Goal: Task Accomplishment & Management: Complete application form

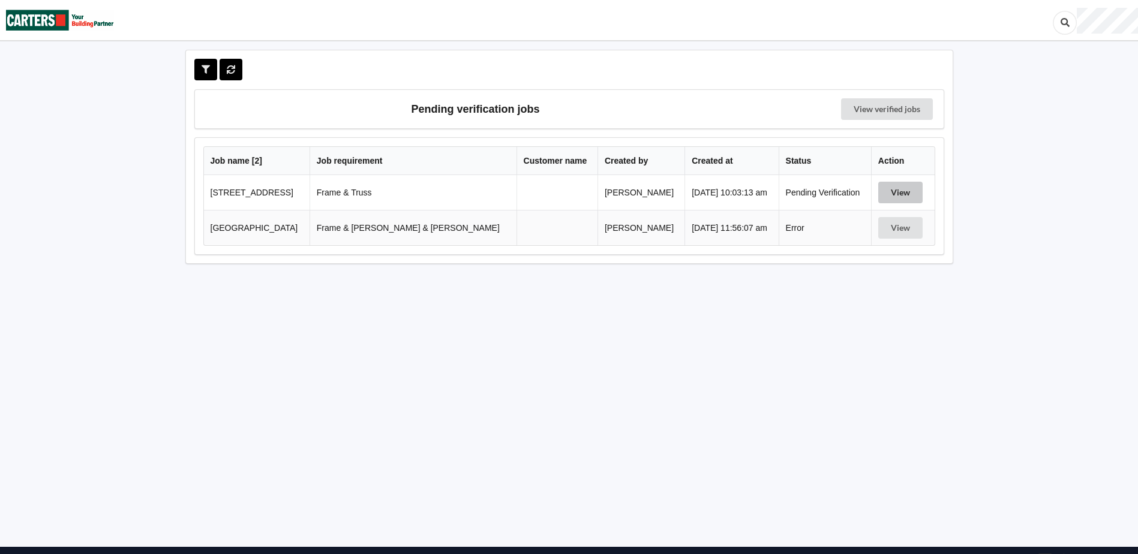
click at [894, 194] on button "View" at bounding box center [900, 193] width 44 height 22
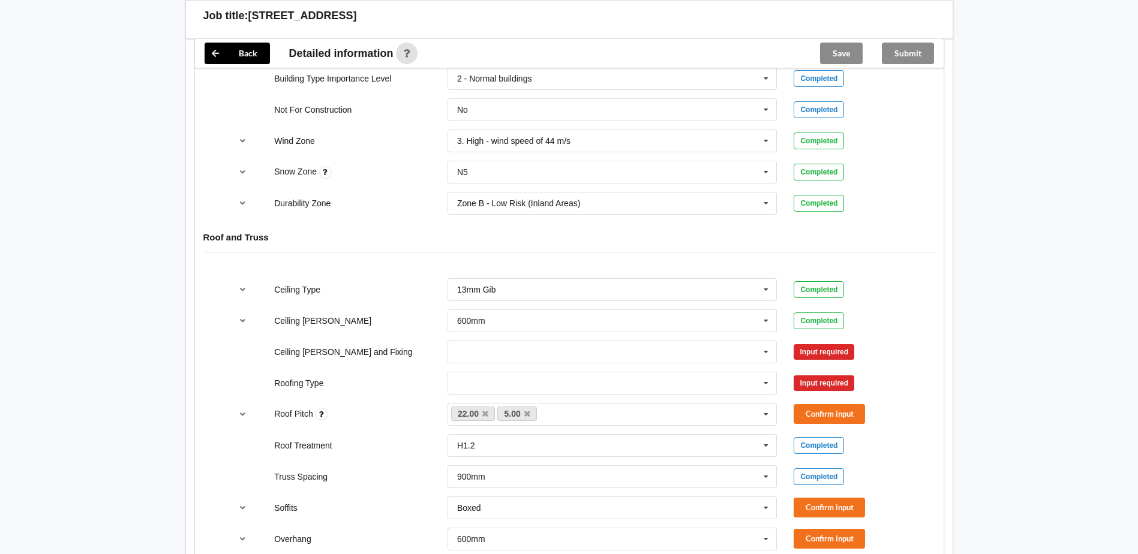
scroll to position [600, 0]
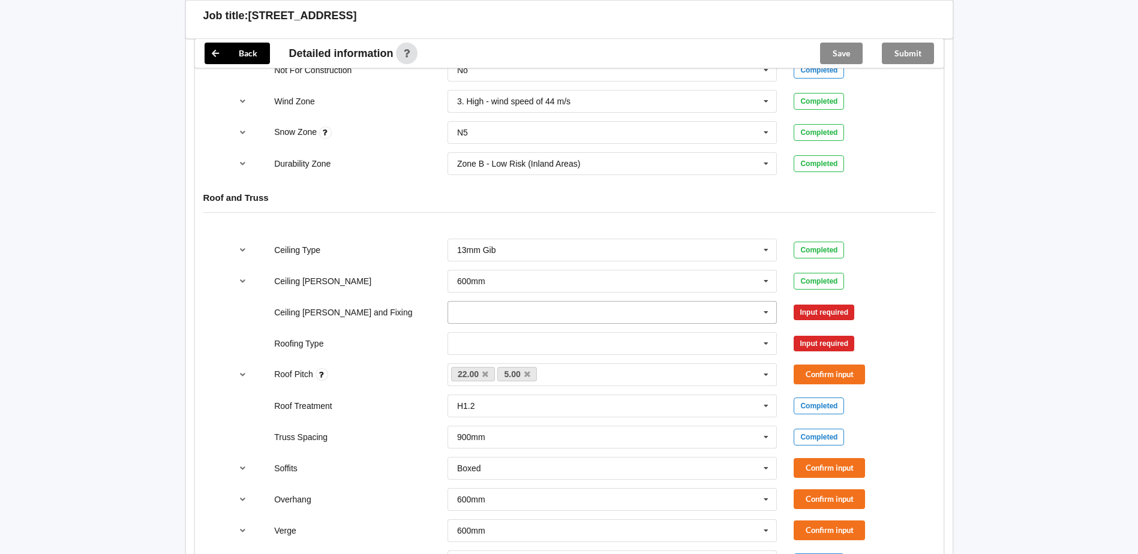
click at [766, 311] on icon at bounding box center [766, 313] width 18 height 22
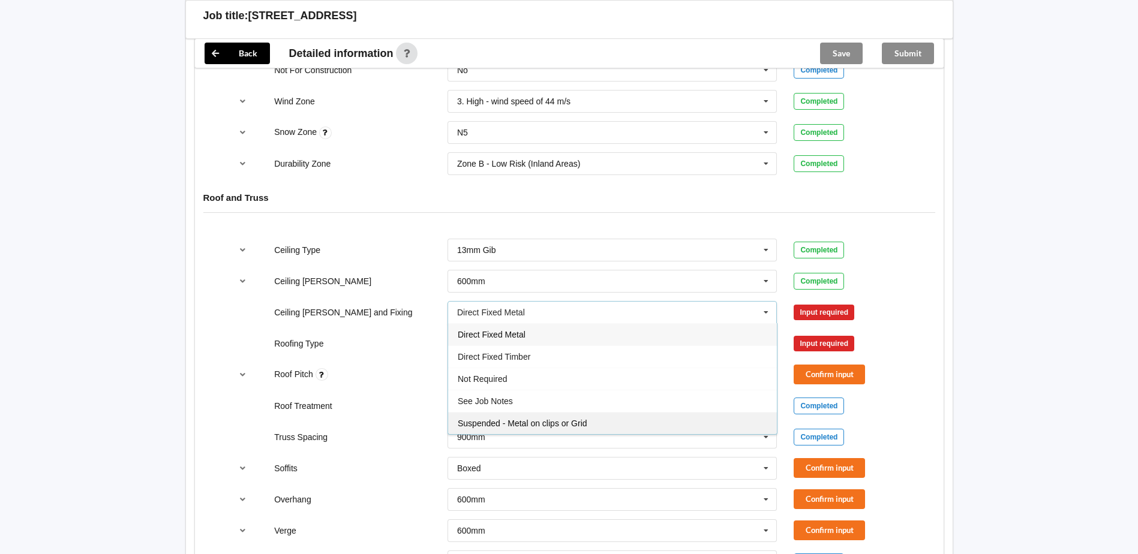
click at [582, 424] on span "Suspended - Metal on clips or Grid" at bounding box center [523, 424] width 130 height 10
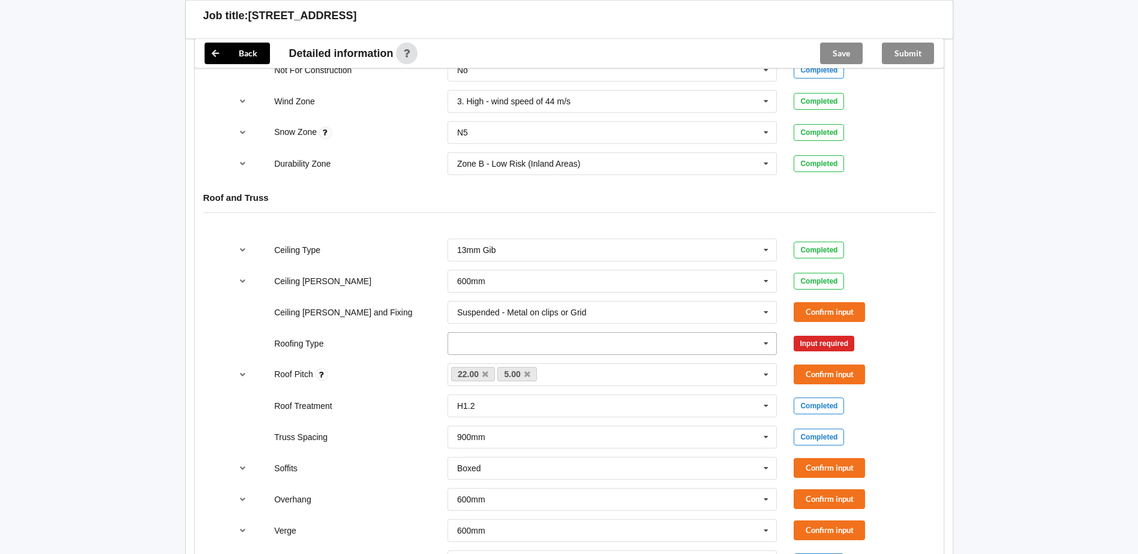
click at [762, 350] on icon at bounding box center [766, 344] width 18 height 22
click at [543, 345] on input "text" at bounding box center [613, 344] width 329 height 22
click at [469, 348] on input "text" at bounding box center [613, 344] width 329 height 22
click at [385, 354] on div "Roofing Type 1. Longrun 1. Longrun 2. Metal Tiles 3. Concrete tiles Clay tiles …" at bounding box center [569, 344] width 693 height 40
click at [843, 315] on button "Confirm input" at bounding box center [828, 312] width 71 height 20
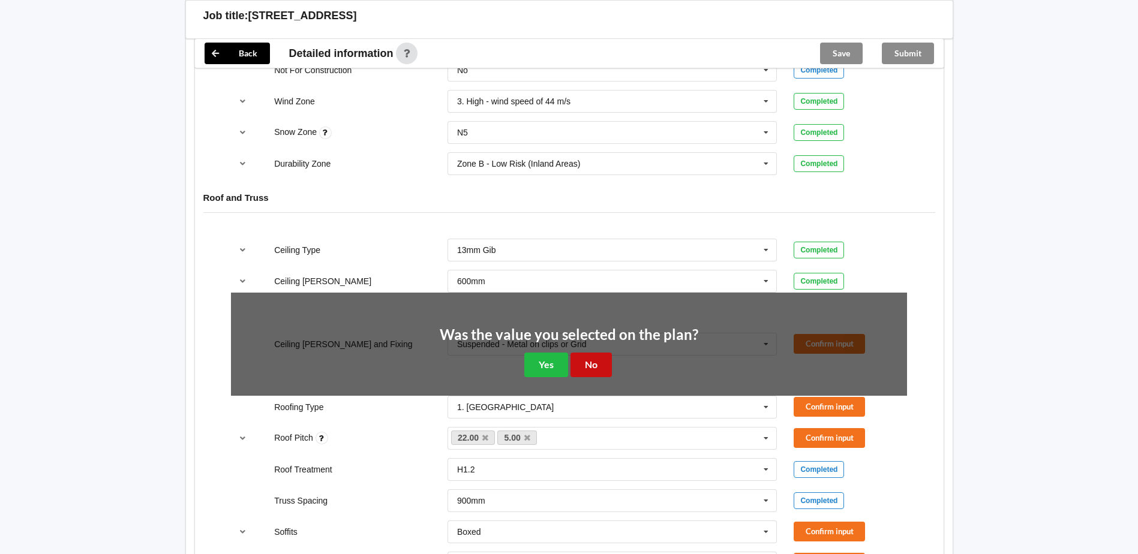
click at [593, 369] on button "No" at bounding box center [590, 365] width 41 height 25
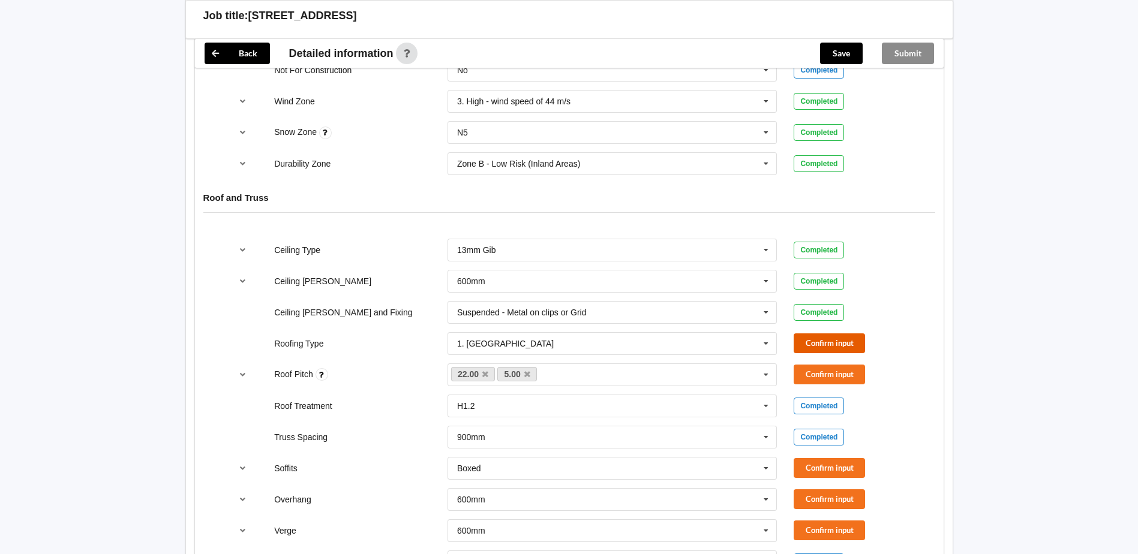
click at [820, 347] on button "Confirm input" at bounding box center [828, 343] width 71 height 20
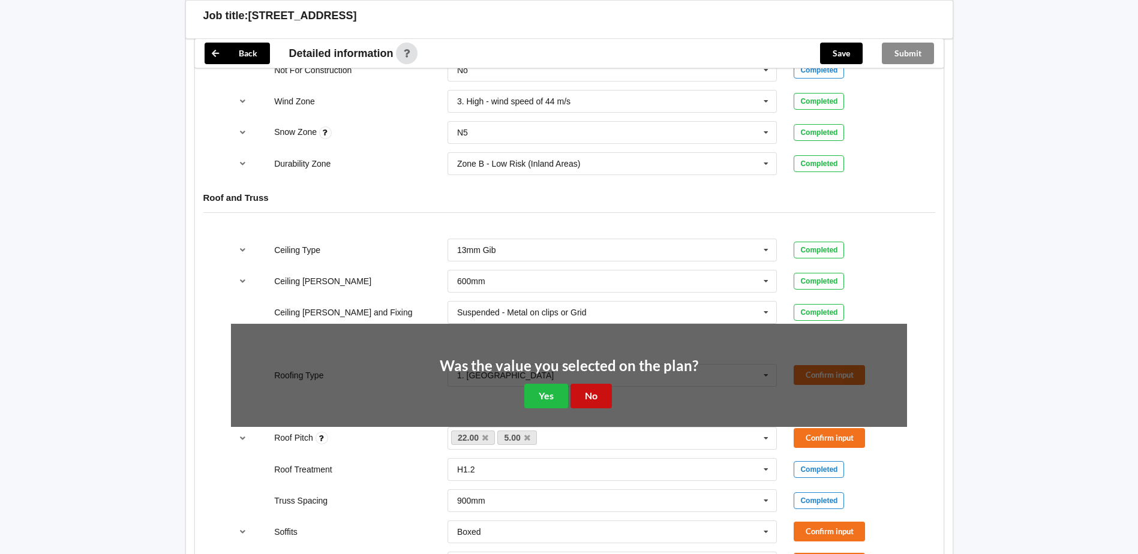
click at [593, 394] on button "No" at bounding box center [590, 396] width 41 height 25
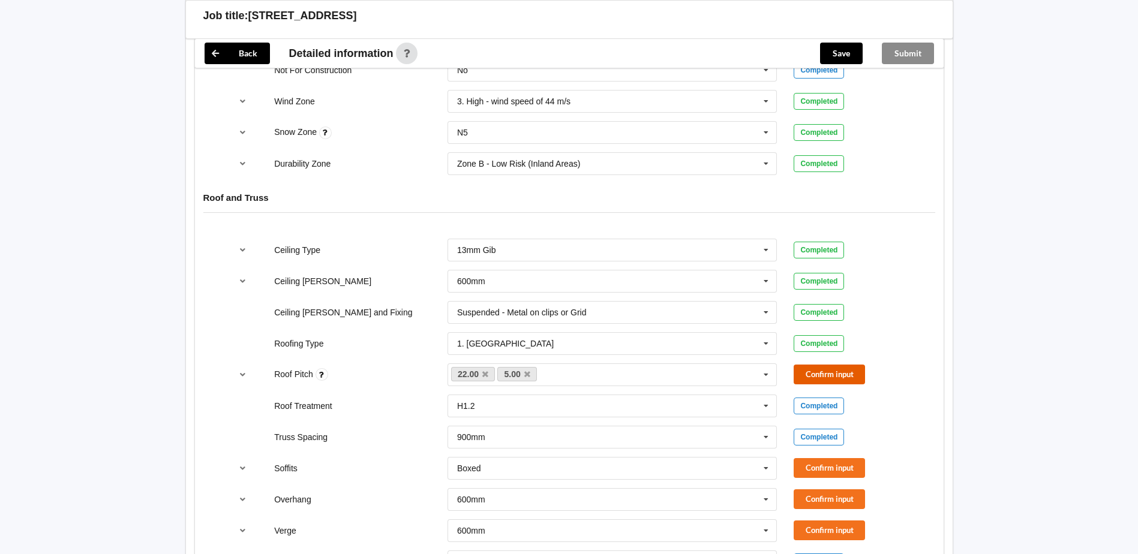
click at [826, 377] on button "Confirm input" at bounding box center [828, 375] width 71 height 20
click at [243, 376] on icon "reference-toggle" at bounding box center [242, 374] width 10 height 7
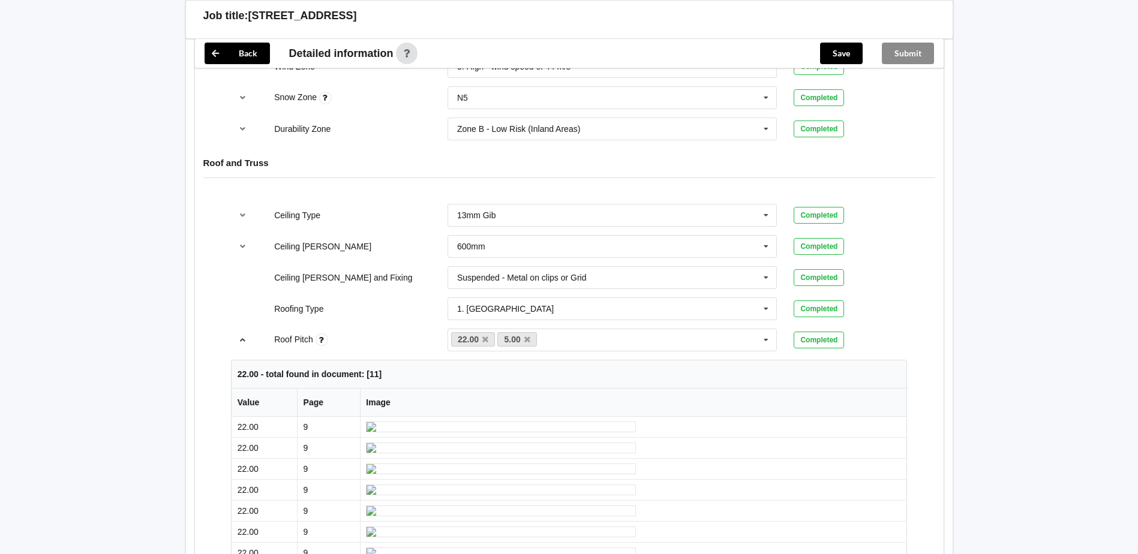
scroll to position [613, 0]
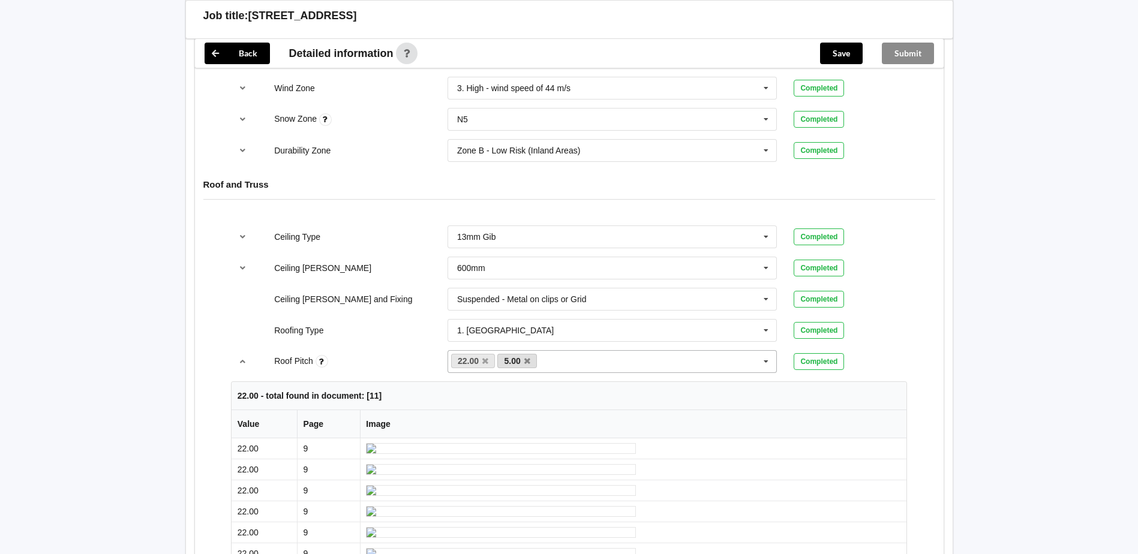
click at [528, 365] on link "5.00" at bounding box center [517, 361] width 40 height 14
click at [528, 362] on icon at bounding box center [527, 361] width 6 height 8
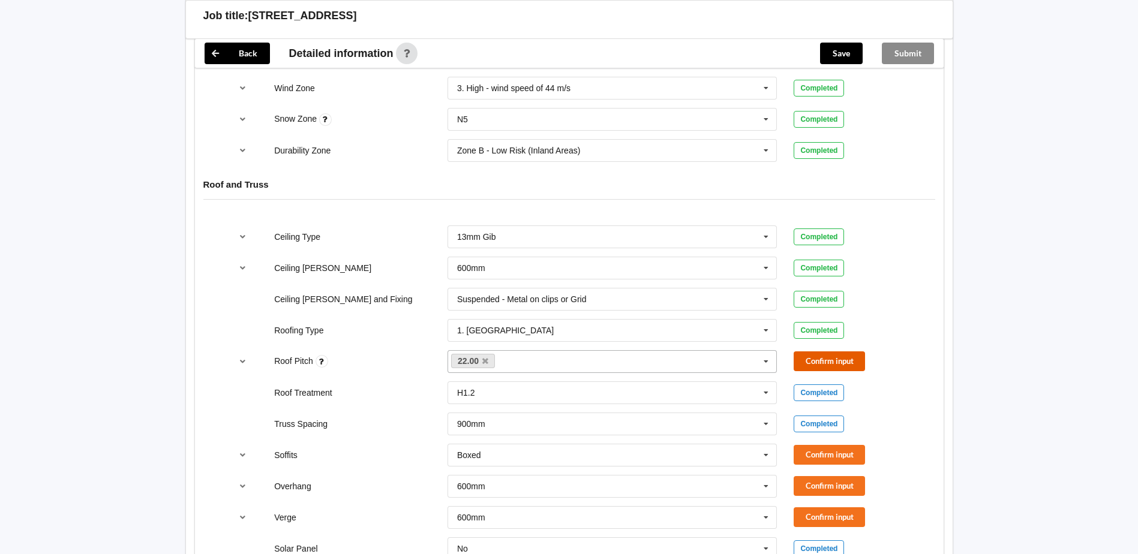
click at [806, 363] on button "Confirm input" at bounding box center [828, 361] width 71 height 20
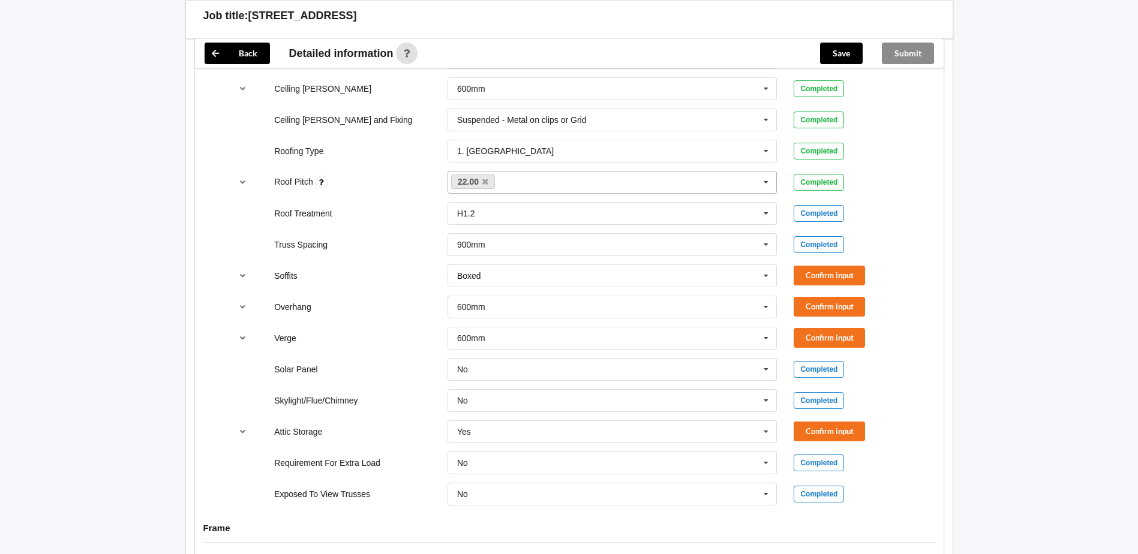
scroll to position [793, 0]
click at [813, 279] on button "Confirm input" at bounding box center [828, 275] width 71 height 20
click at [813, 307] on button "Confirm input" at bounding box center [828, 306] width 71 height 20
click at [809, 339] on button "Confirm input" at bounding box center [828, 337] width 71 height 20
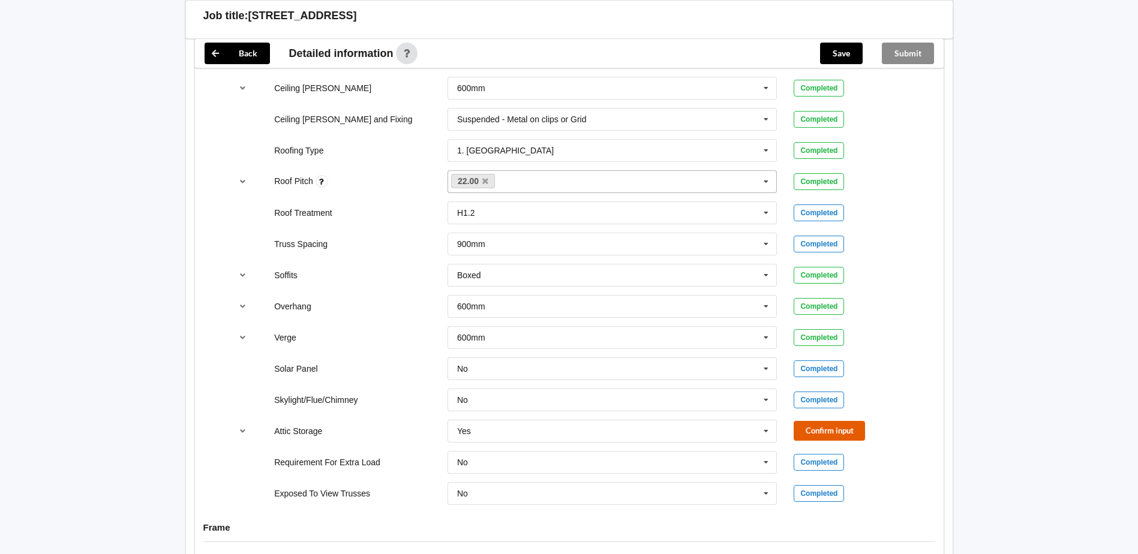
click at [831, 435] on button "Confirm input" at bounding box center [828, 431] width 71 height 20
click at [241, 430] on icon "reference-toggle" at bounding box center [242, 430] width 10 height 7
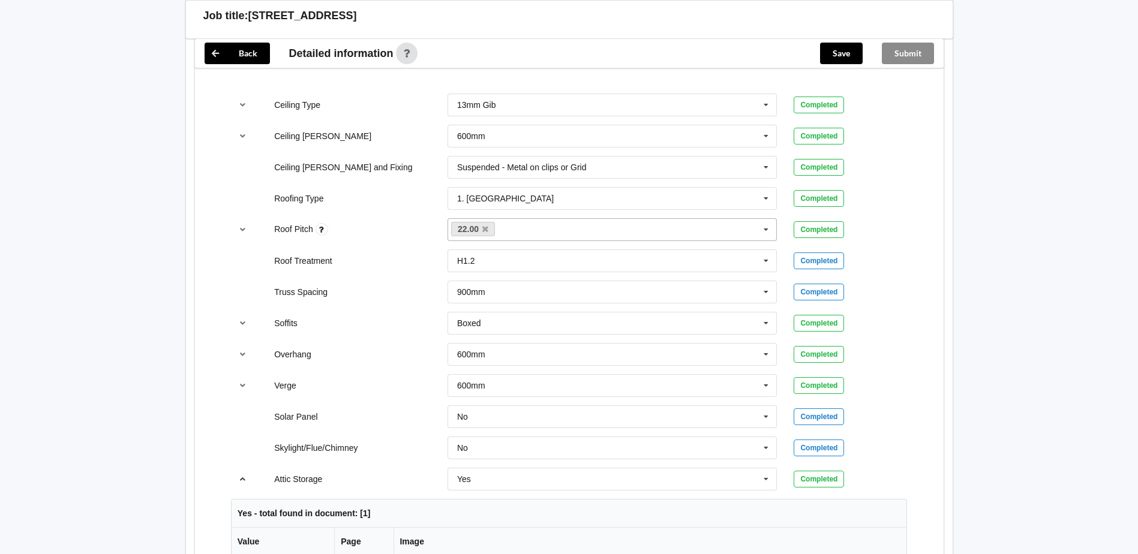
scroll to position [733, 0]
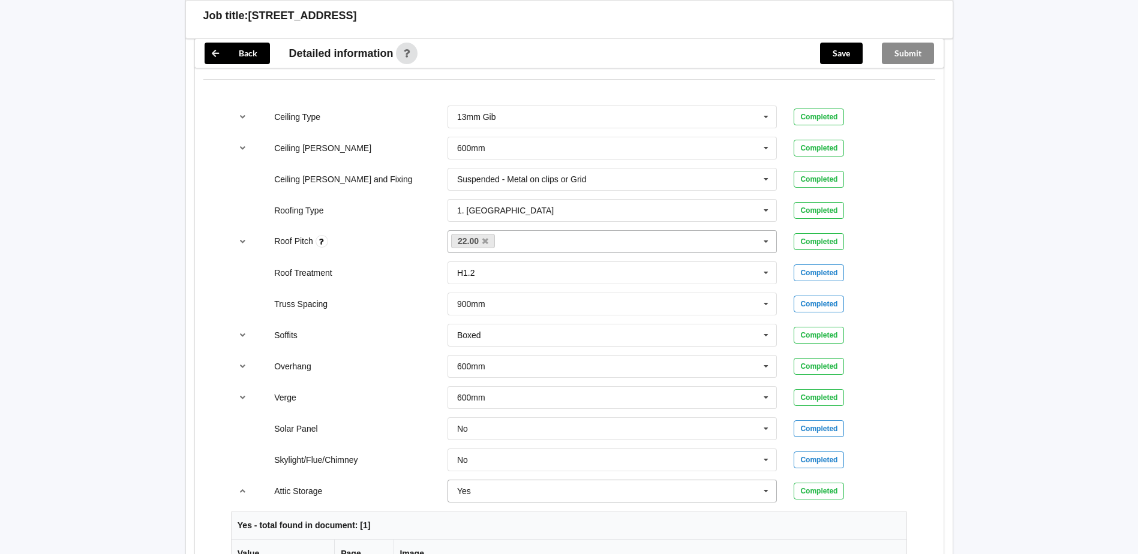
click at [768, 491] on icon at bounding box center [766, 491] width 18 height 22
click at [489, 516] on div "No" at bounding box center [612, 513] width 329 height 22
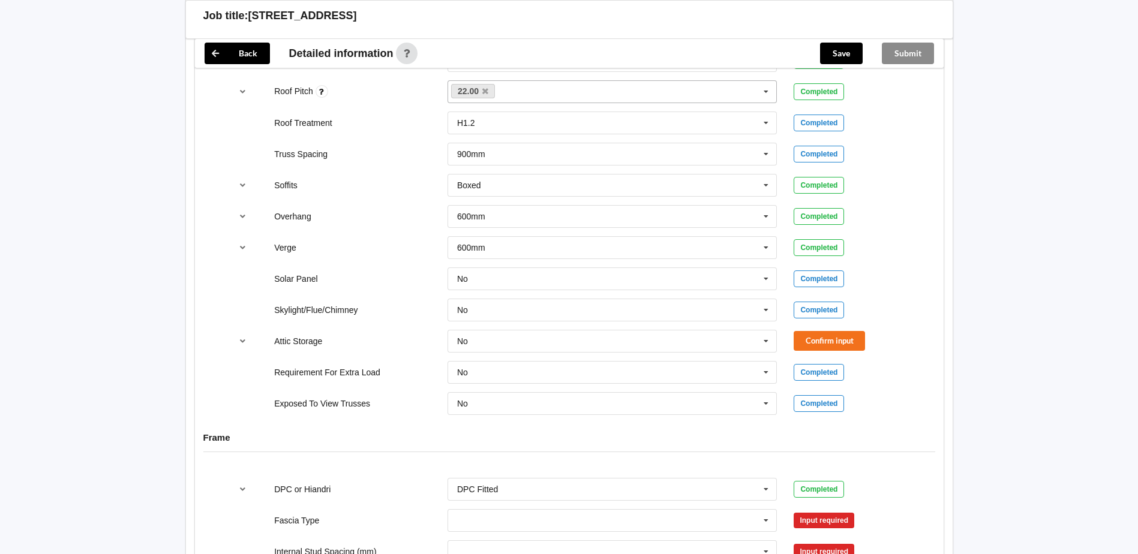
scroll to position [913, 0]
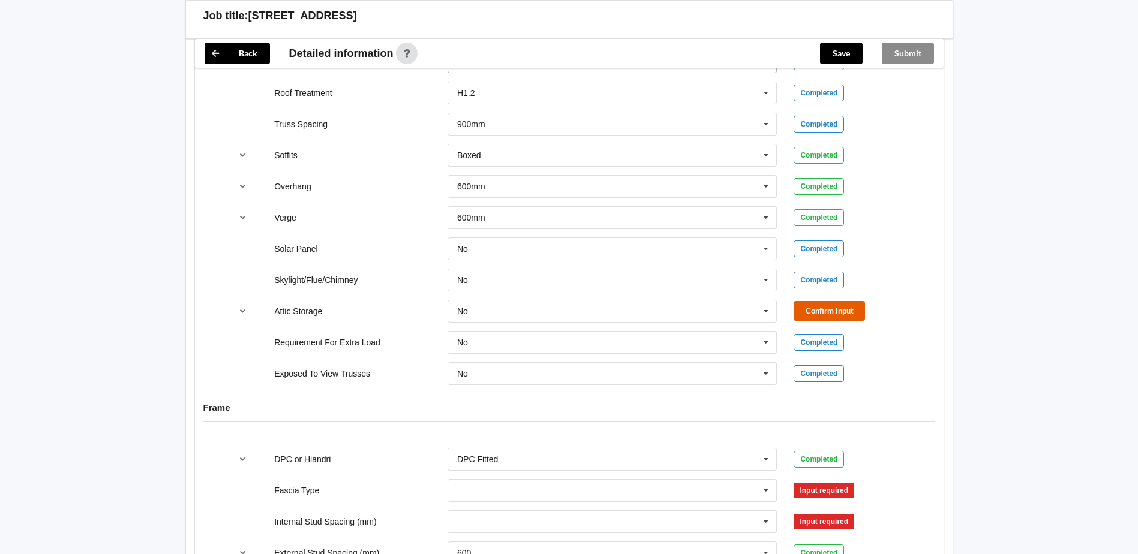
click at [810, 307] on button "Confirm input" at bounding box center [828, 311] width 71 height 20
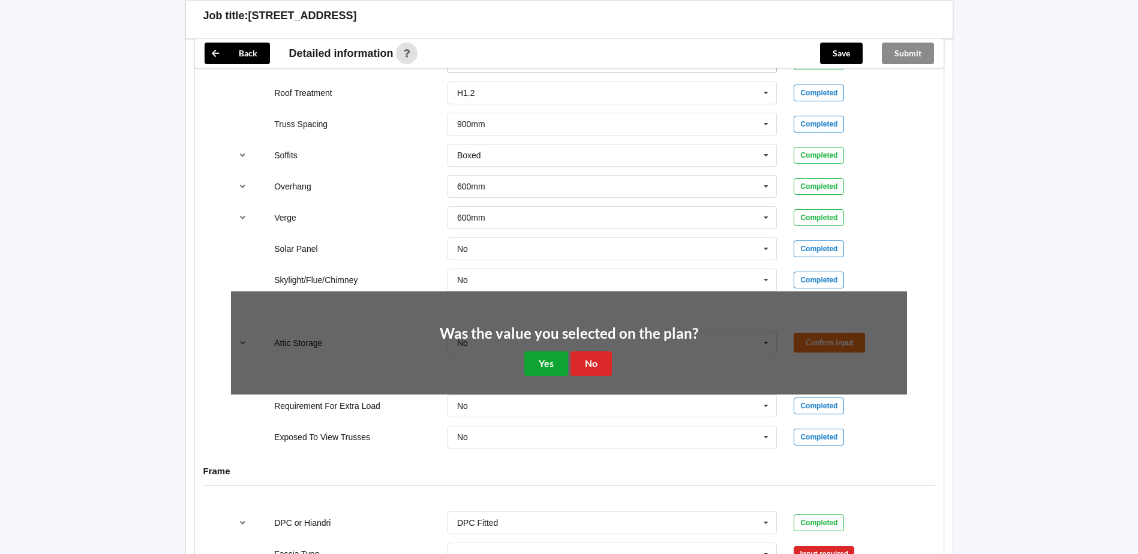
click at [533, 353] on button "Yes" at bounding box center [546, 363] width 44 height 25
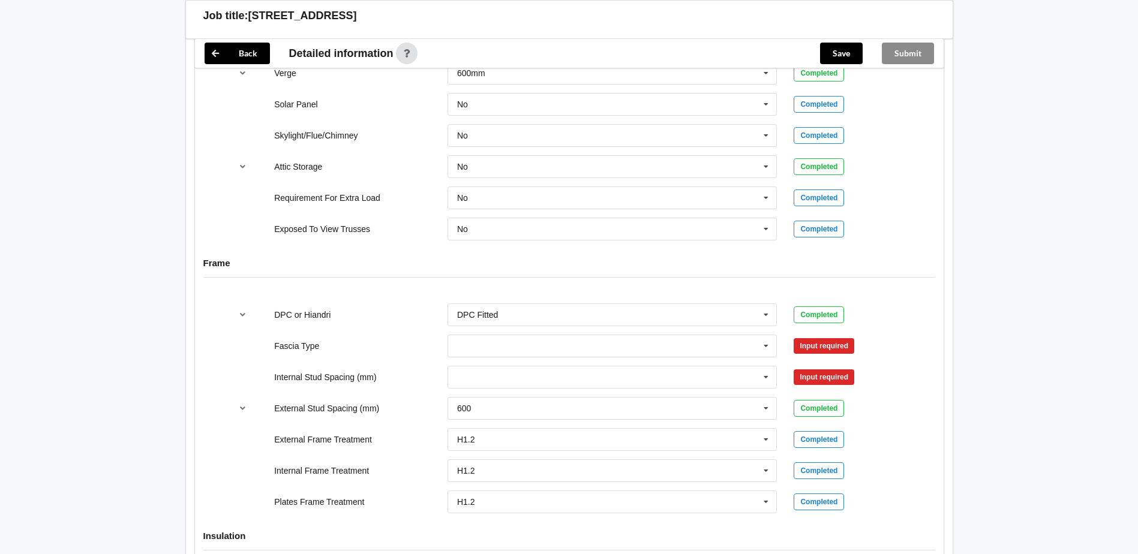
scroll to position [1093, 0]
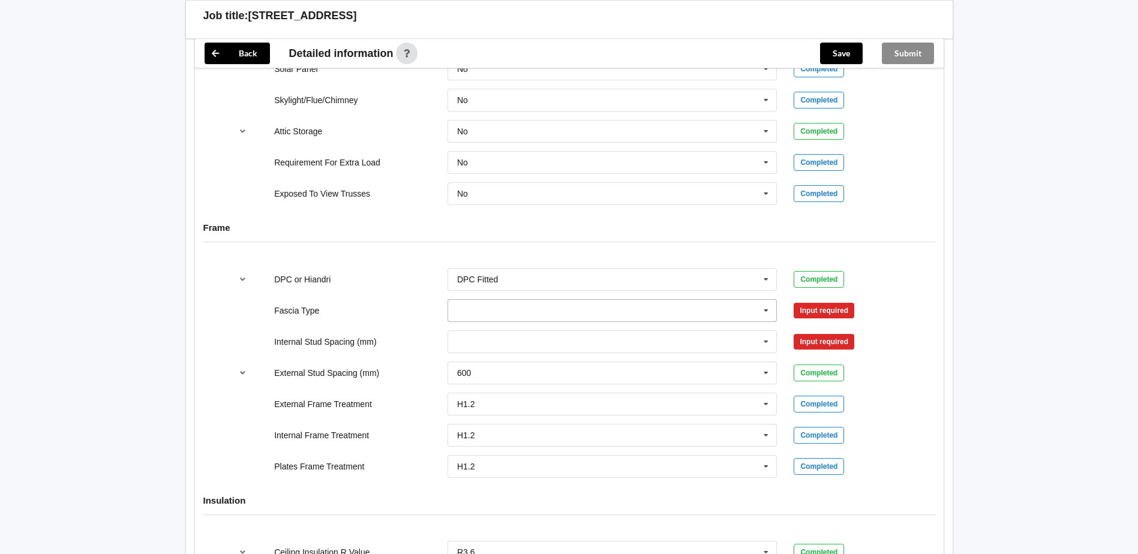
click at [765, 312] on icon at bounding box center [766, 311] width 18 height 22
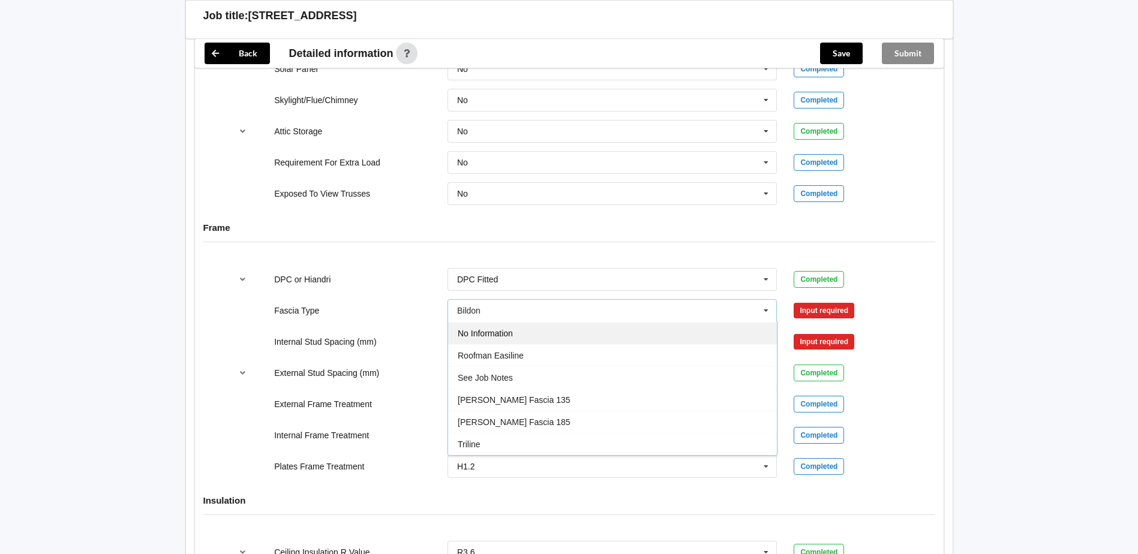
click at [685, 336] on div "No Information" at bounding box center [612, 333] width 329 height 22
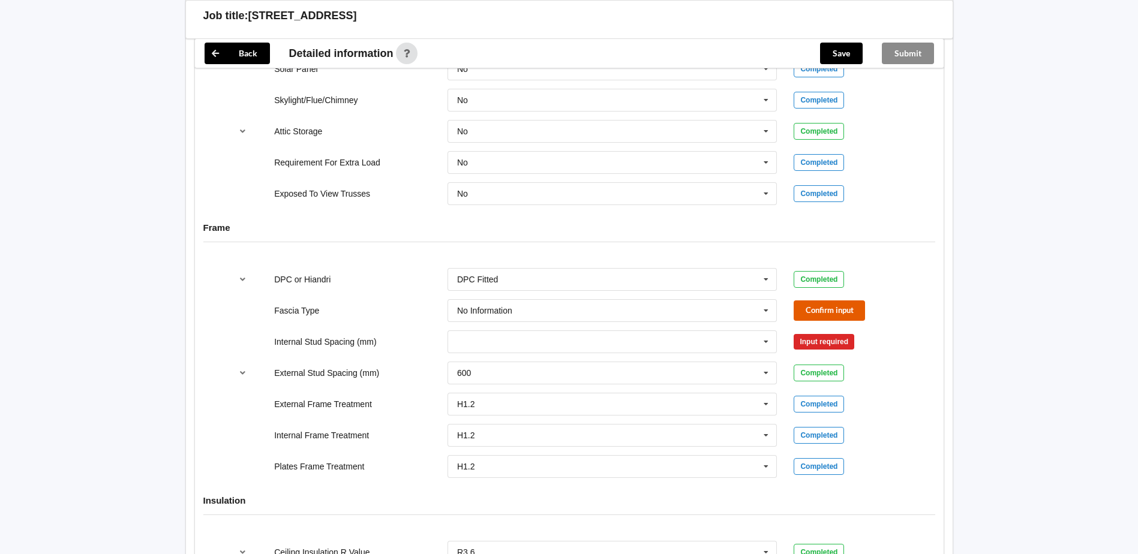
click at [822, 308] on button "Confirm input" at bounding box center [828, 310] width 71 height 20
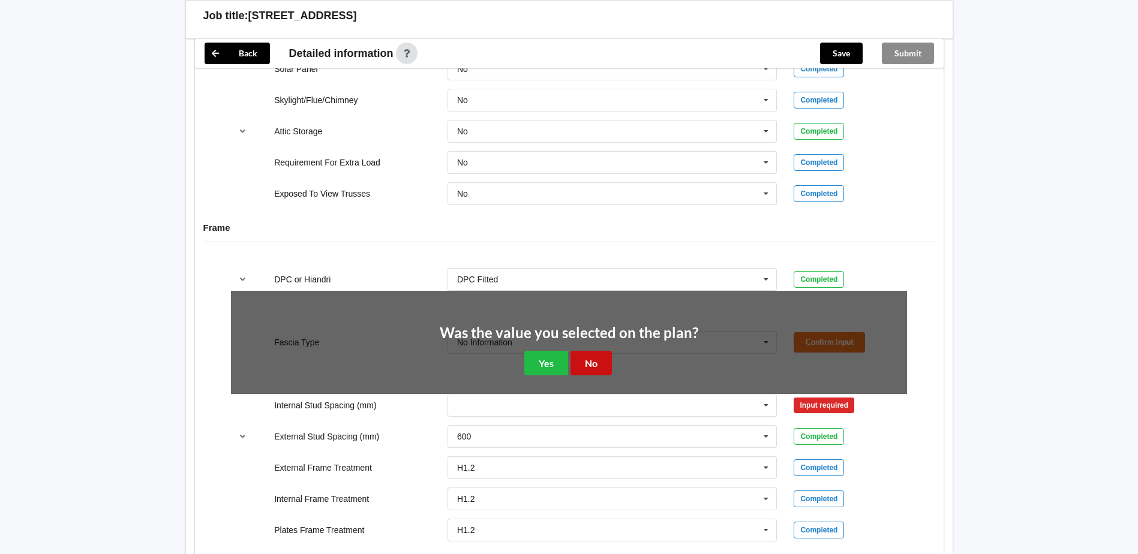
click at [585, 360] on button "No" at bounding box center [590, 363] width 41 height 25
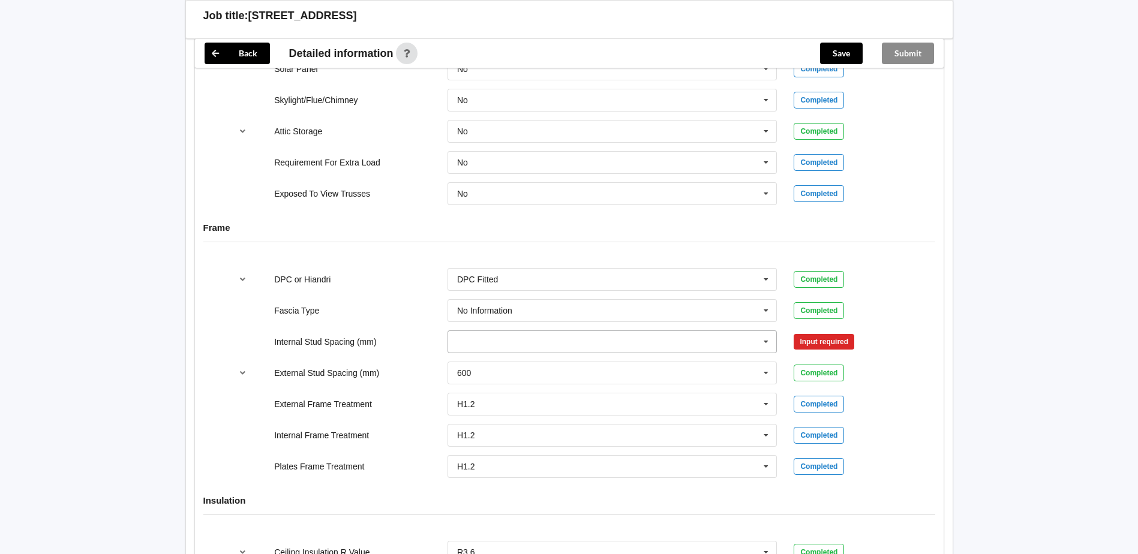
click at [766, 340] on icon at bounding box center [766, 342] width 18 height 22
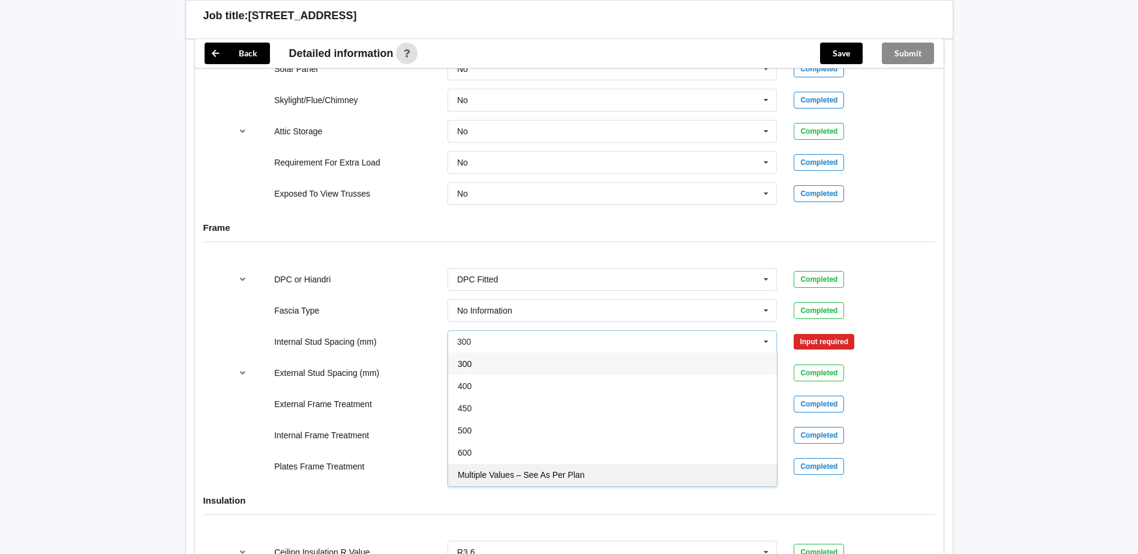
click at [594, 474] on div "Multiple Values – See As Per Plan" at bounding box center [612, 475] width 329 height 22
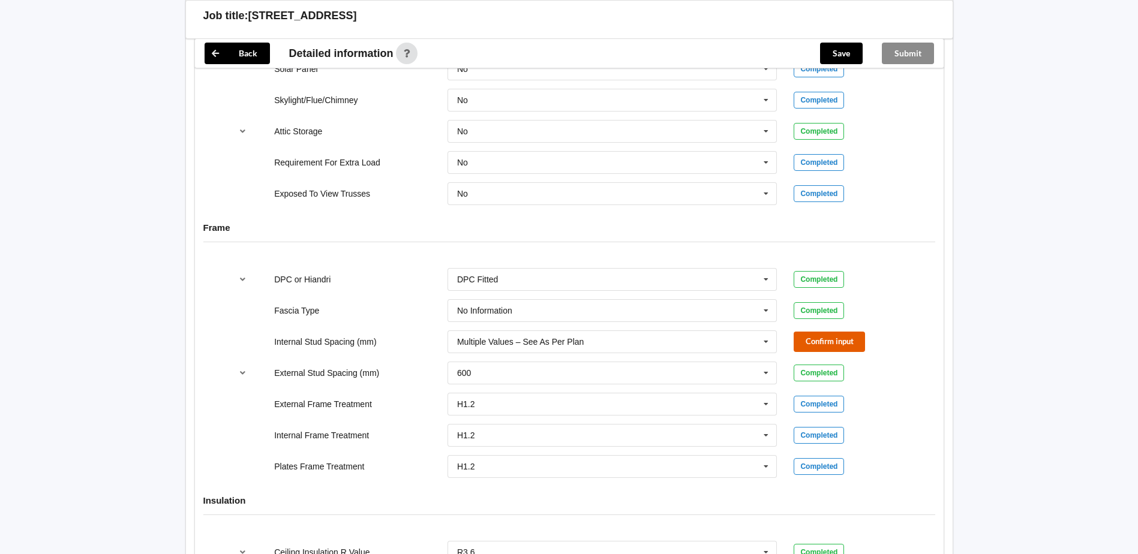
click at [841, 346] on button "Confirm input" at bounding box center [828, 342] width 71 height 20
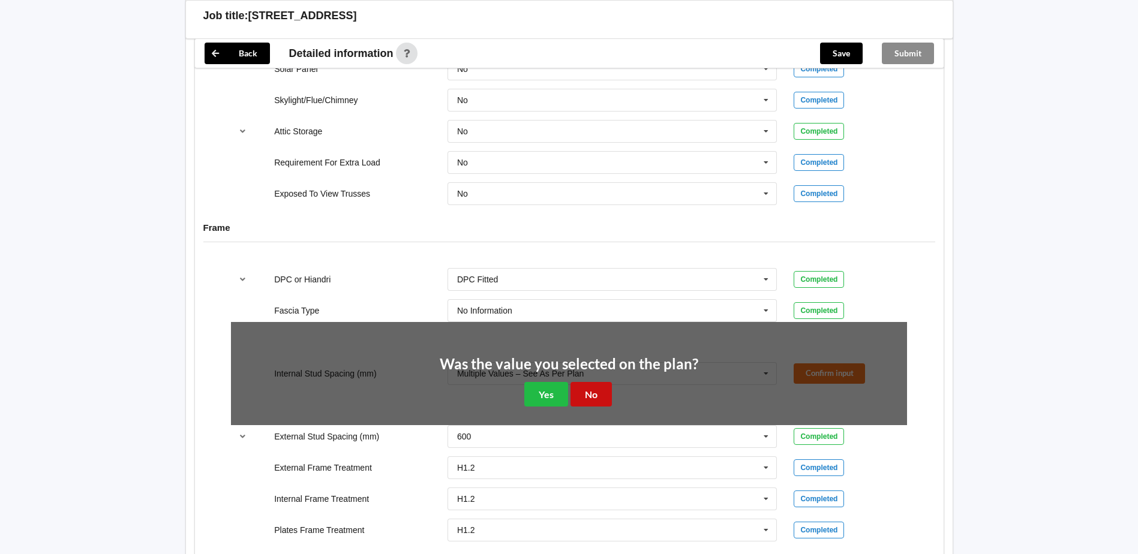
click at [583, 404] on button "No" at bounding box center [590, 394] width 41 height 25
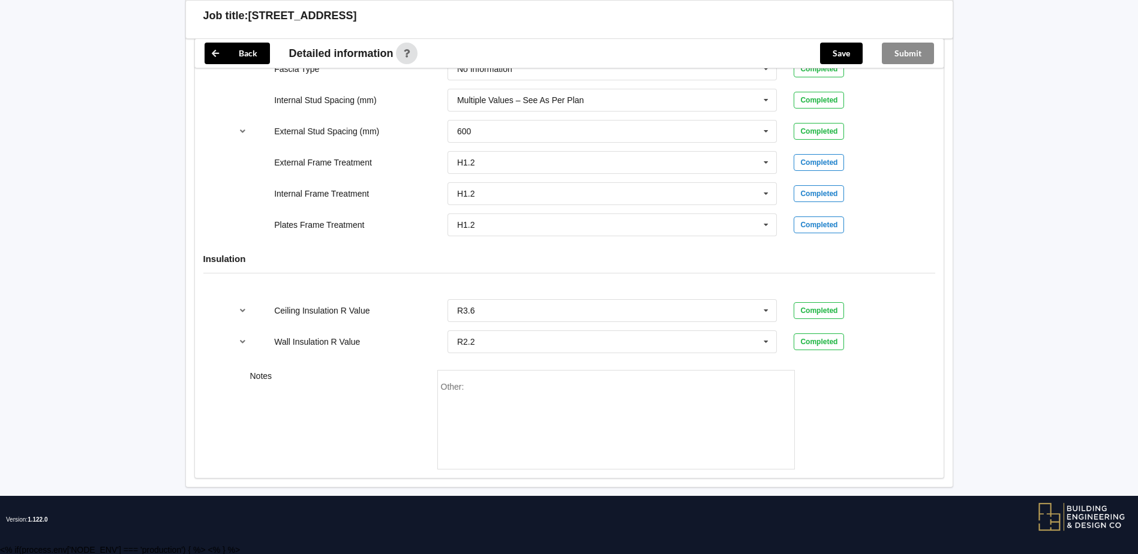
scroll to position [1336, 0]
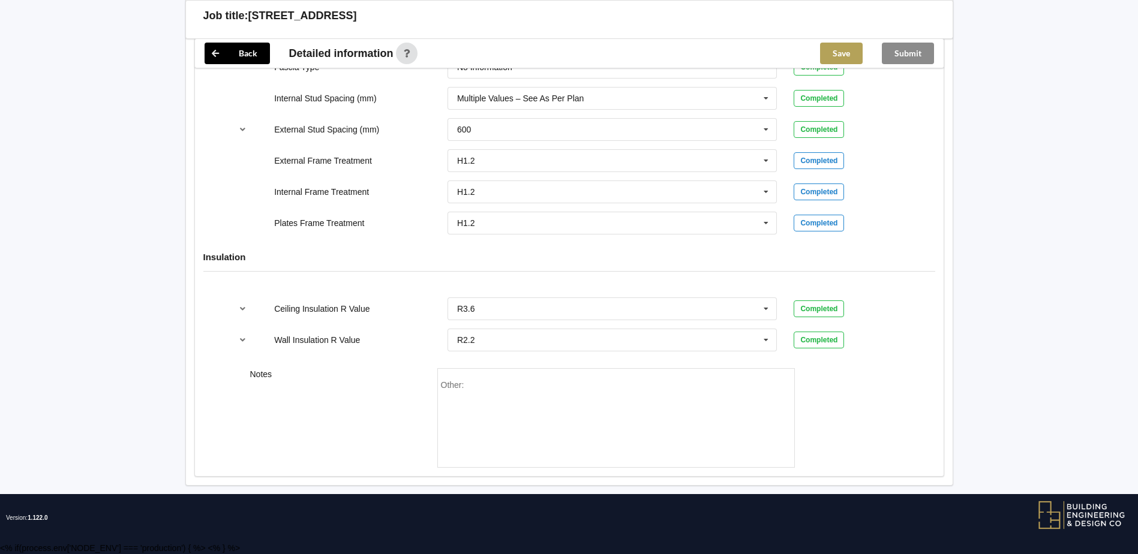
click at [834, 56] on button "Save" at bounding box center [841, 54] width 43 height 22
click at [909, 55] on button "Submit" at bounding box center [908, 54] width 52 height 22
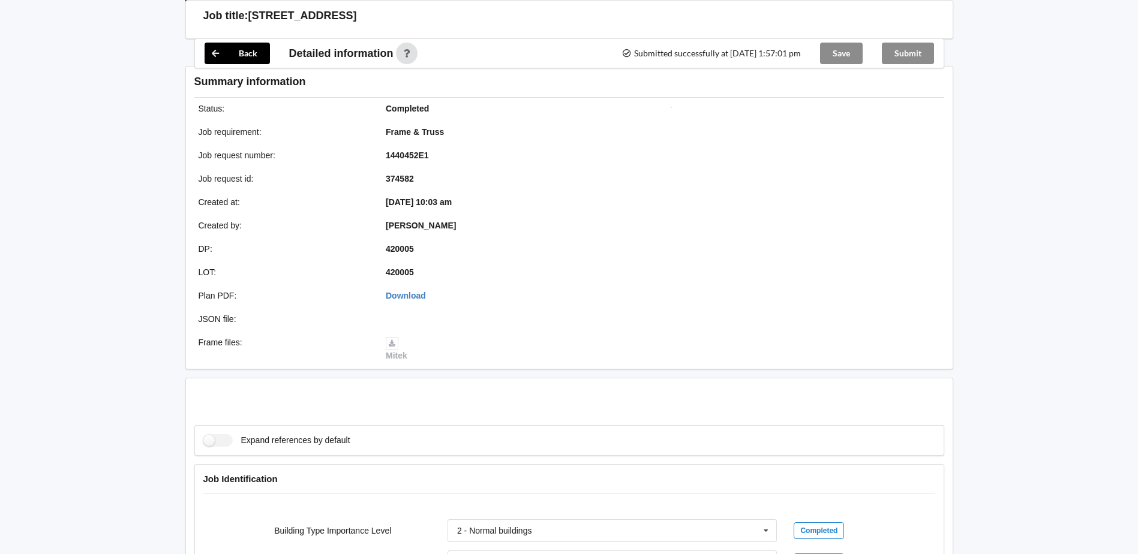
scroll to position [1281, 0]
